Goal: Navigation & Orientation: Find specific page/section

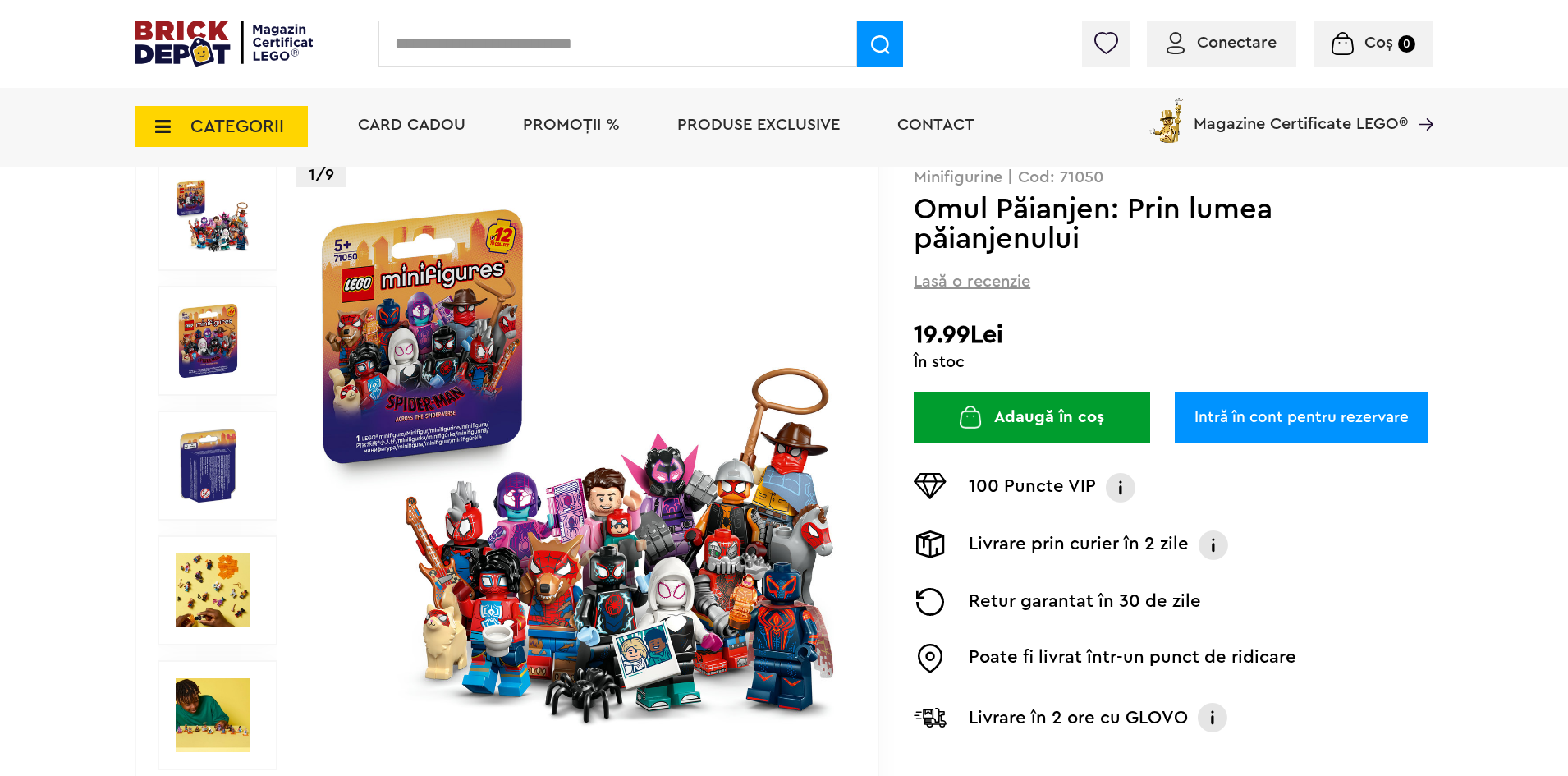
scroll to position [164, 0]
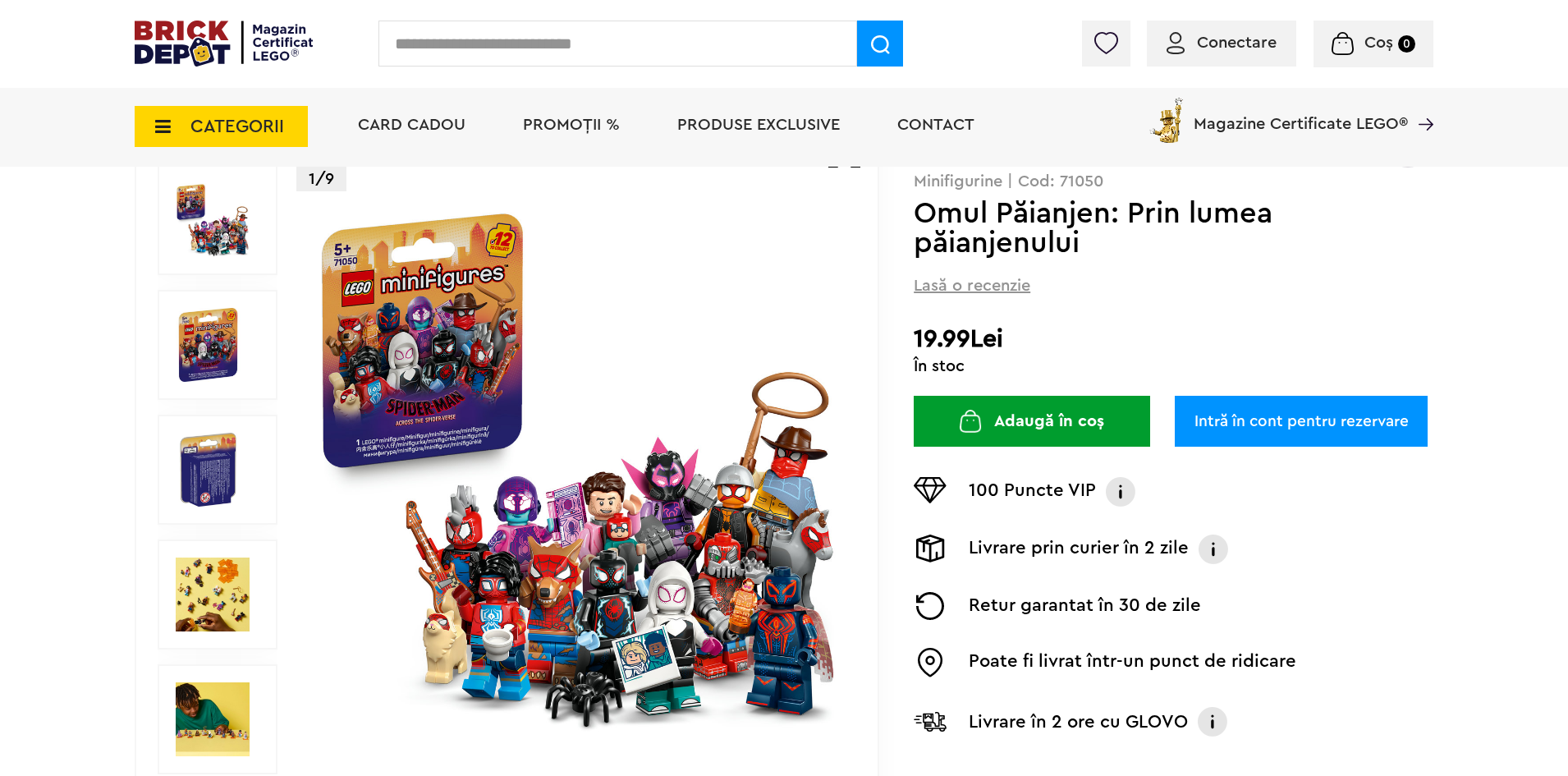
click at [231, 618] on img at bounding box center [213, 595] width 74 height 74
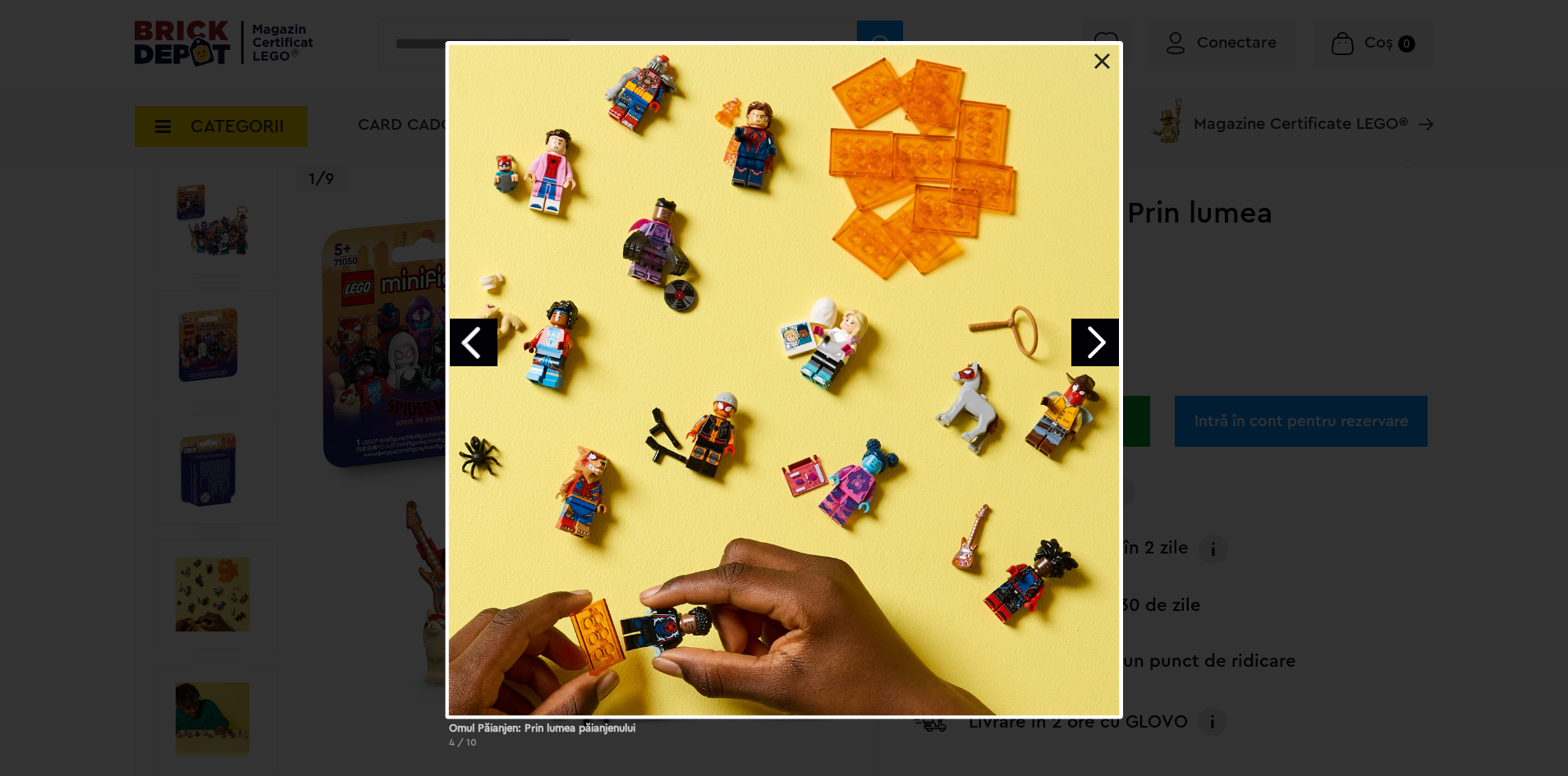
click at [1114, 61] on div at bounding box center [784, 379] width 677 height 677
click at [1095, 65] on link at bounding box center [1103, 62] width 16 height 16
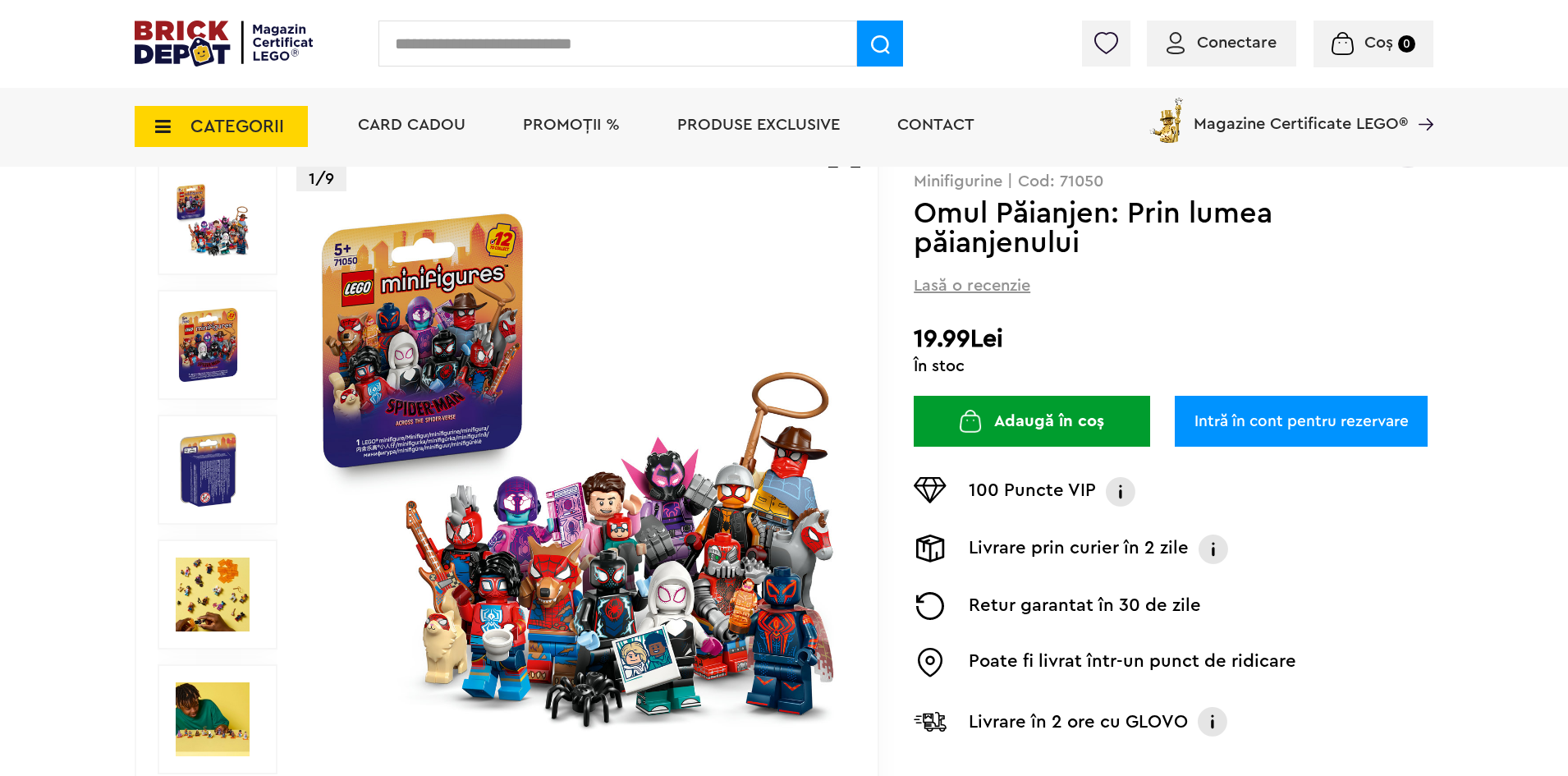
click at [210, 605] on img at bounding box center [213, 595] width 74 height 74
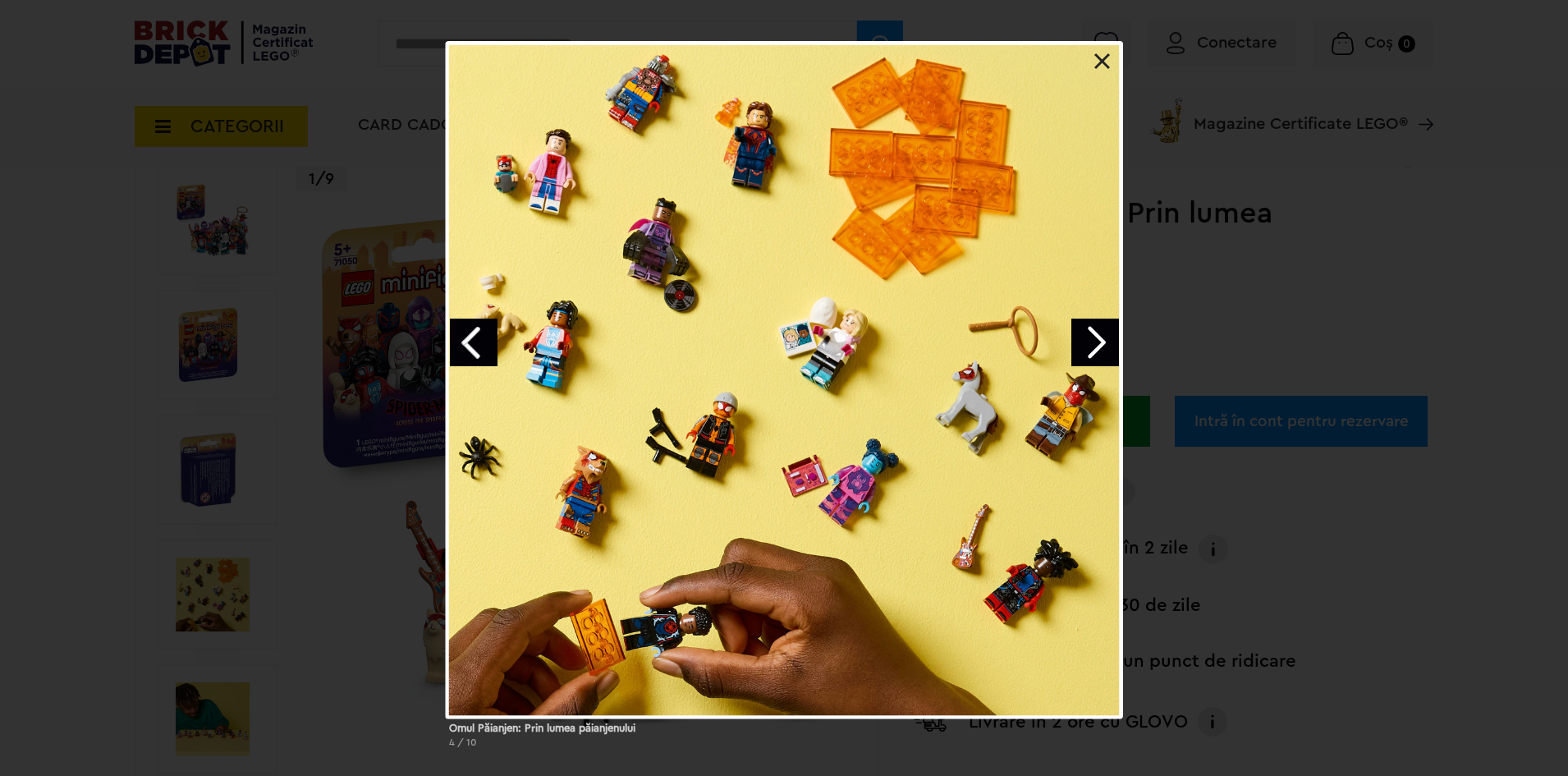
click at [1108, 63] on link at bounding box center [1103, 62] width 16 height 16
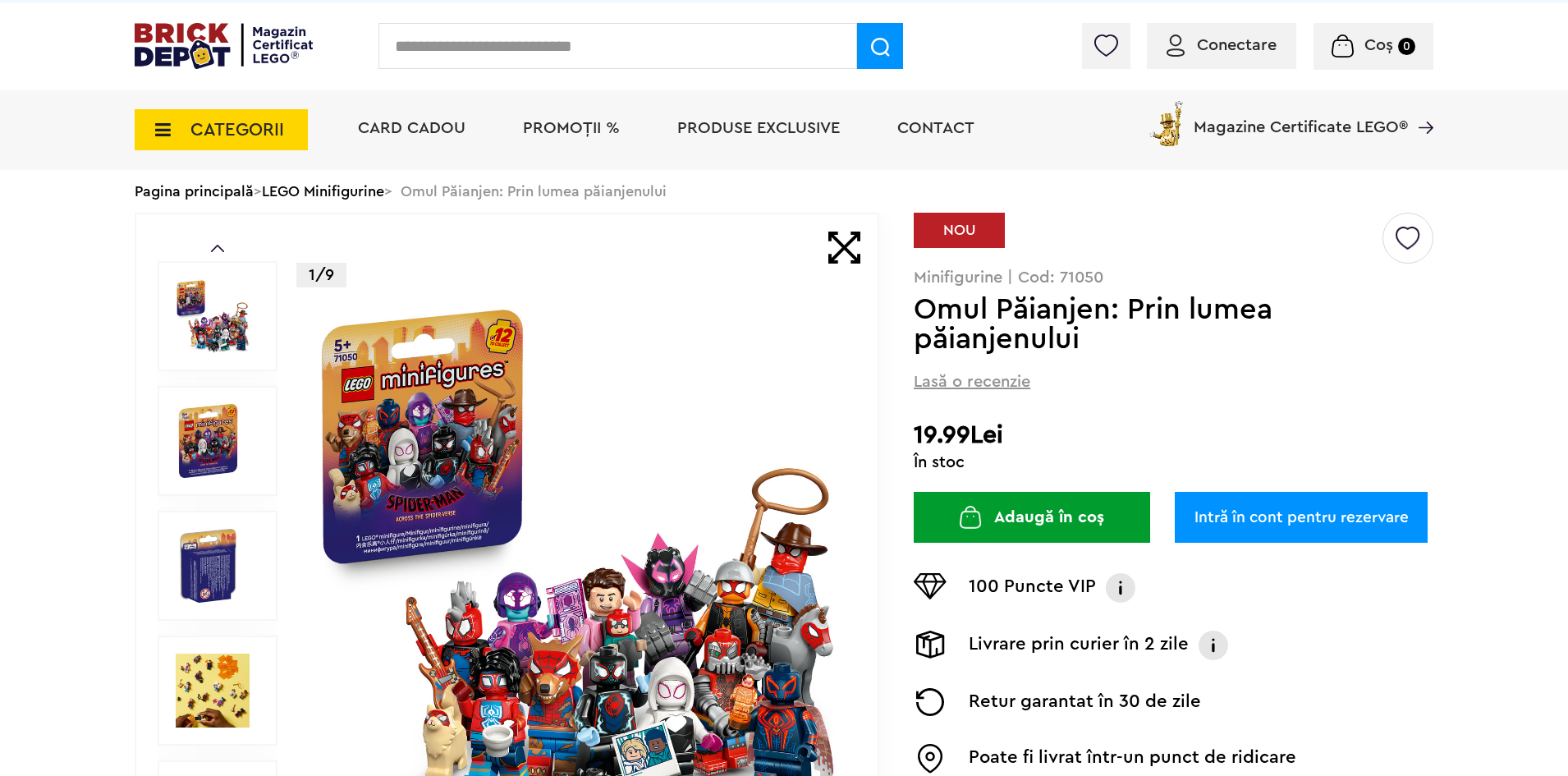
scroll to position [0, 0]
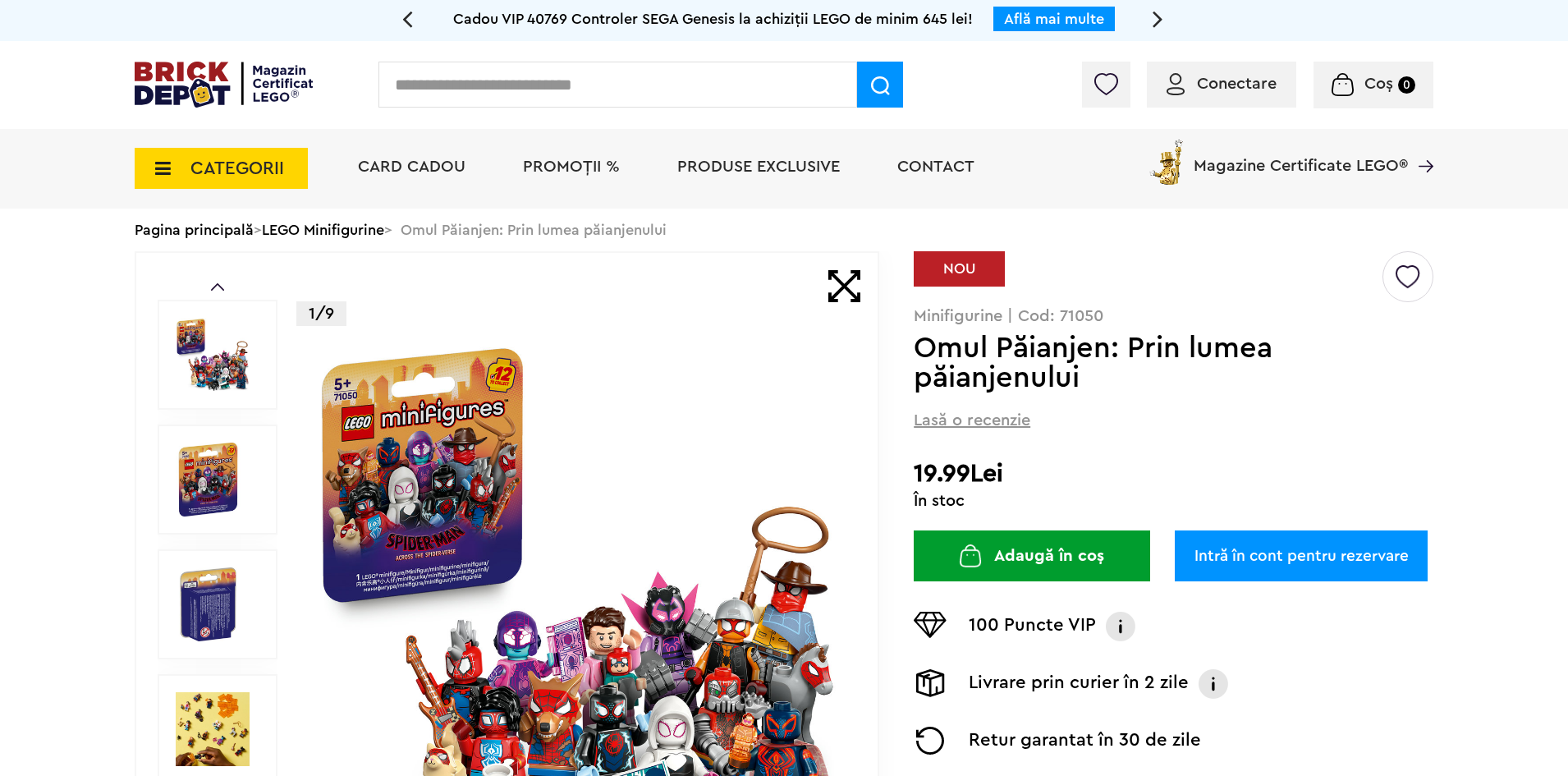
click at [253, 148] on span "CATEGORII" at bounding box center [221, 168] width 173 height 41
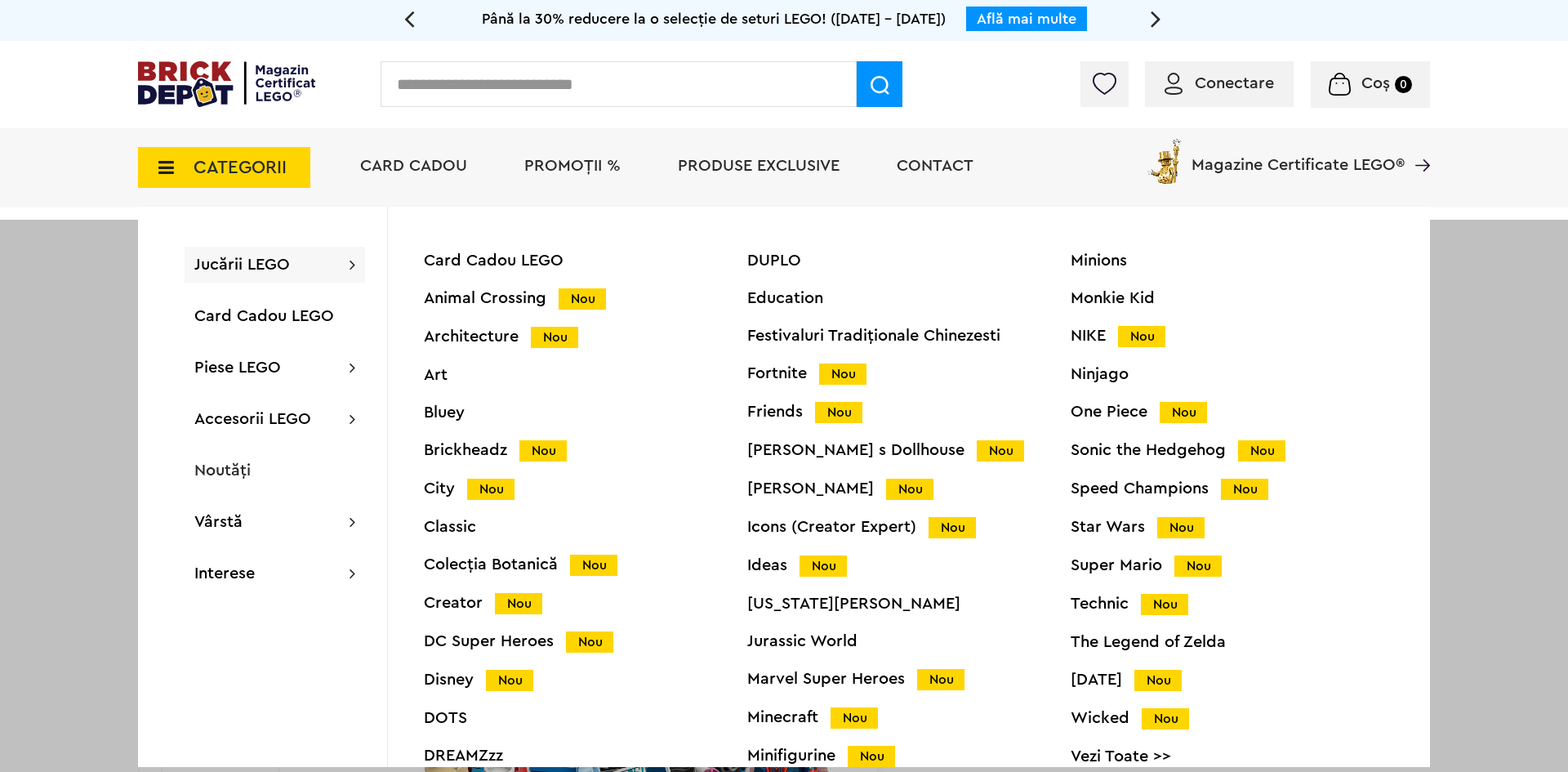
click at [791, 527] on div "Icons (Creator Expert) Nou" at bounding box center [909, 527] width 323 height 17
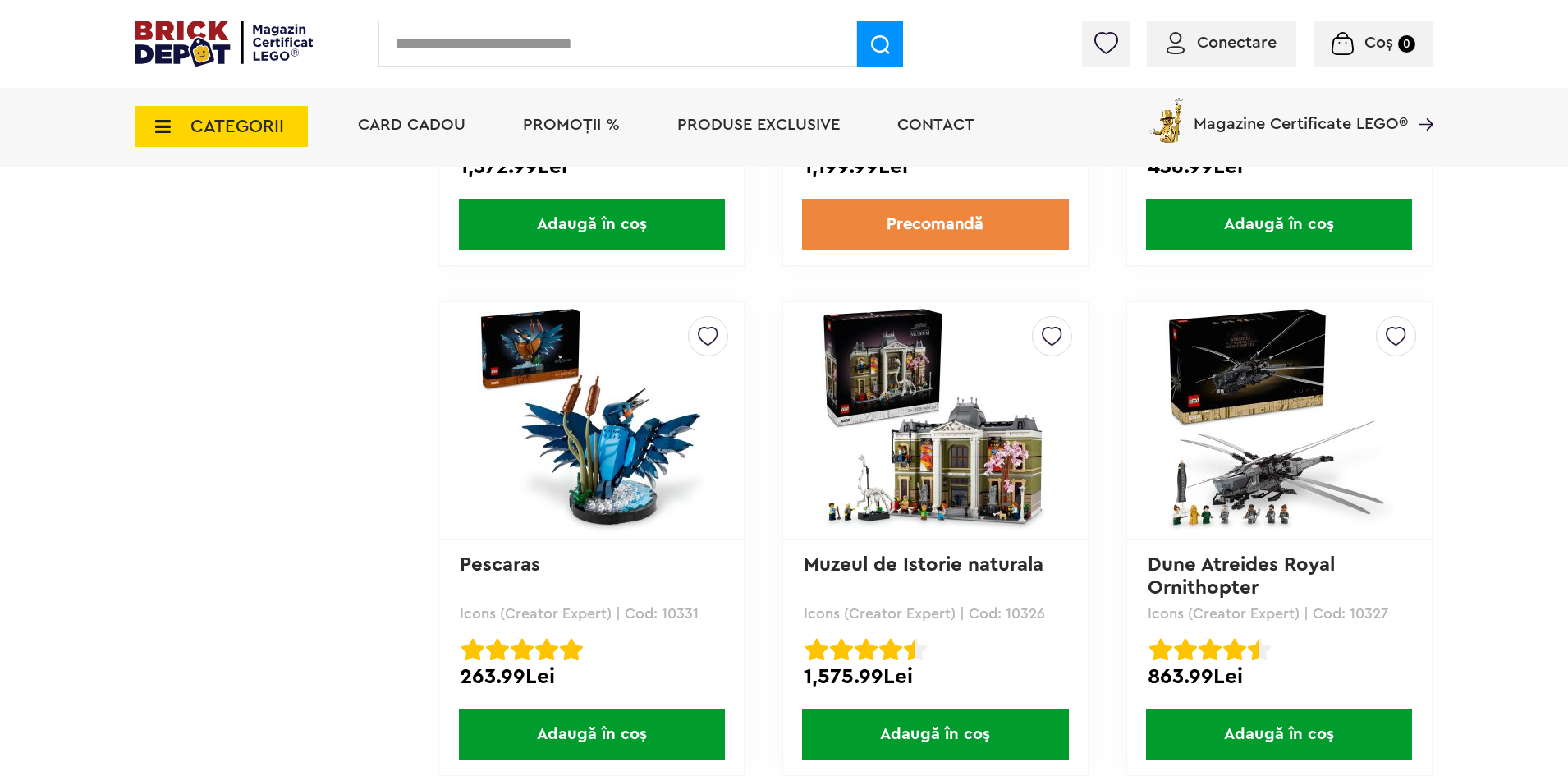
scroll to position [4351, 0]
